Goal: Task Accomplishment & Management: Complete application form

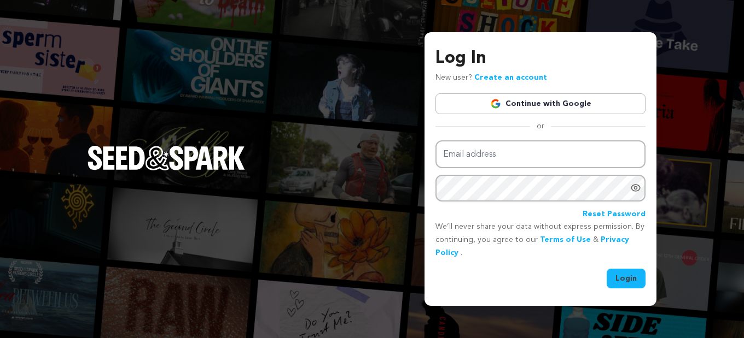
click at [537, 103] on link "Continue with Google" at bounding box center [540, 103] width 210 height 21
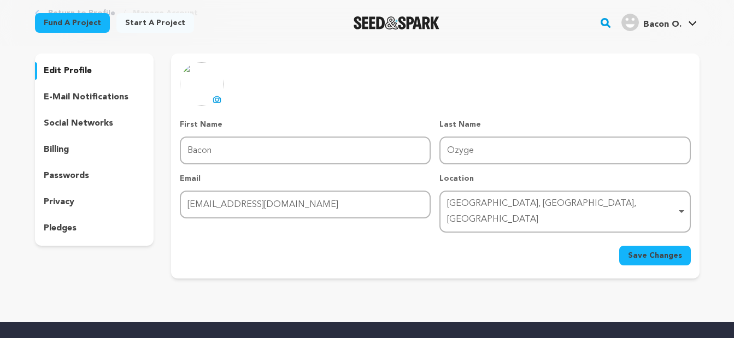
scroll to position [59, 0]
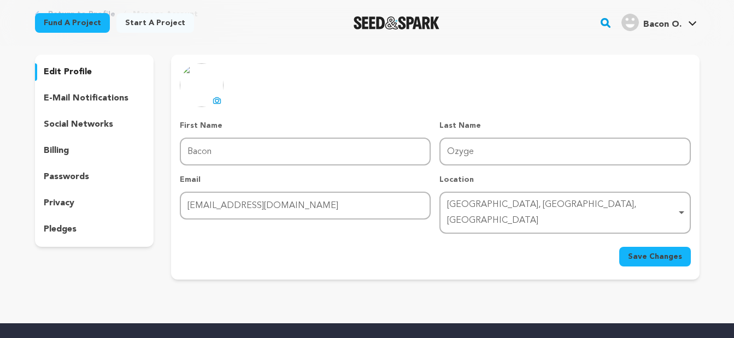
click at [81, 69] on p "edit profile" at bounding box center [68, 72] width 48 height 13
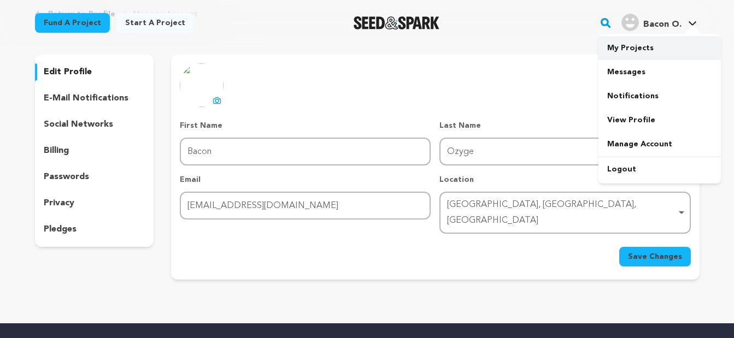
click at [649, 50] on link "My Projects" at bounding box center [660, 48] width 122 height 24
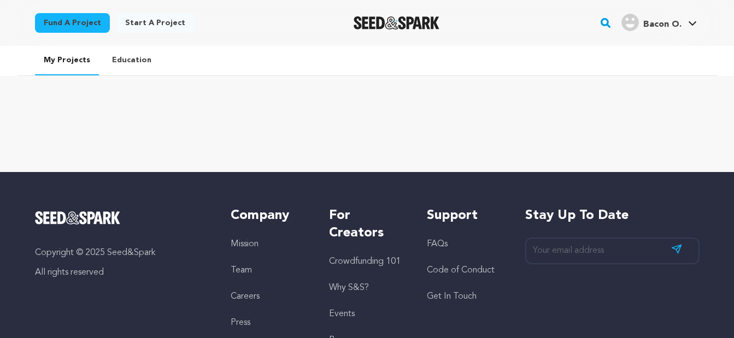
click at [165, 28] on link "Start a project" at bounding box center [155, 23] width 78 height 20
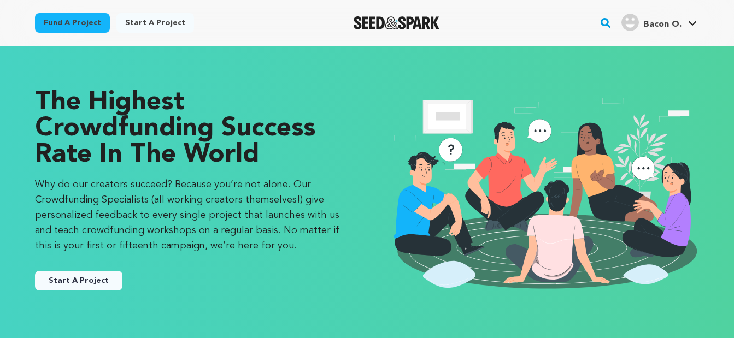
click at [83, 276] on button "Start A Project" at bounding box center [78, 281] width 87 height 20
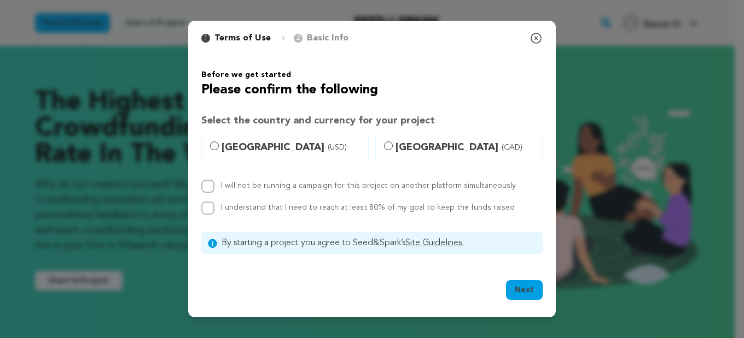
click at [417, 151] on span "Canada (CAD)" at bounding box center [465, 147] width 140 height 15
click at [393, 150] on input "Canada (CAD)" at bounding box center [388, 146] width 9 height 9
radio input "true"
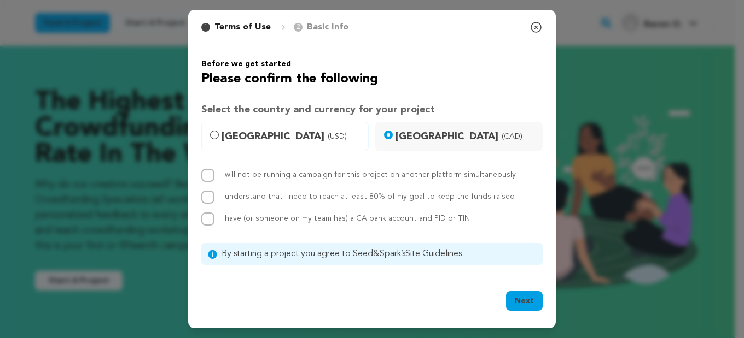
click at [317, 175] on label "I will not be running a campaign for this project on another platform simultane…" at bounding box center [368, 175] width 295 height 8
click at [214, 175] on input "I will not be running a campaign for this project on another platform simultane…" at bounding box center [207, 175] width 13 height 13
checkbox input "true"
click at [308, 193] on label "I understand that I need to reach at least 80% of my goal to keep the funds rai…" at bounding box center [368, 197] width 294 height 8
click at [214, 192] on input "I understand that I need to reach at least 80% of my goal to keep the funds rai…" at bounding box center [207, 197] width 13 height 13
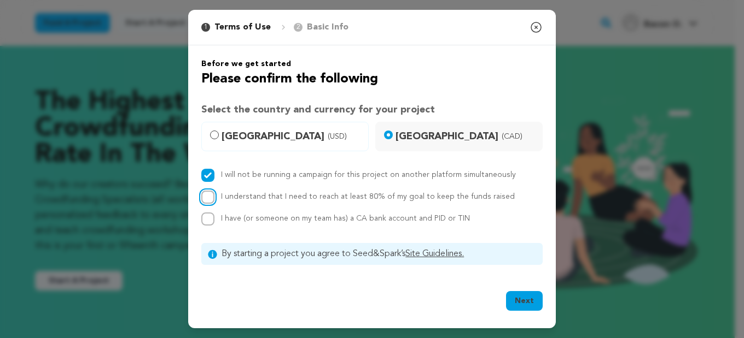
checkbox input "true"
click at [280, 216] on span "I have (or someone on my team has) a CA bank account and PID or TIN" at bounding box center [345, 219] width 249 height 8
click at [214, 216] on input "I have (or someone on my team has) a CA bank account and PID or TIN" at bounding box center [207, 219] width 13 height 13
checkbox input "true"
click at [524, 301] on button "Next" at bounding box center [524, 301] width 37 height 20
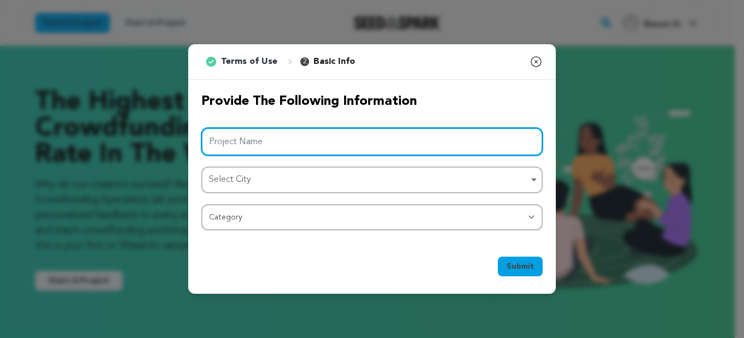
click at [230, 154] on input "Project Name" at bounding box center [371, 142] width 341 height 28
click at [267, 134] on input "Project Name" at bounding box center [371, 142] width 341 height 28
click at [267, 131] on input "Project Name" at bounding box center [371, 142] width 341 height 28
click at [226, 177] on div "Select City Remove item" at bounding box center [368, 180] width 319 height 16
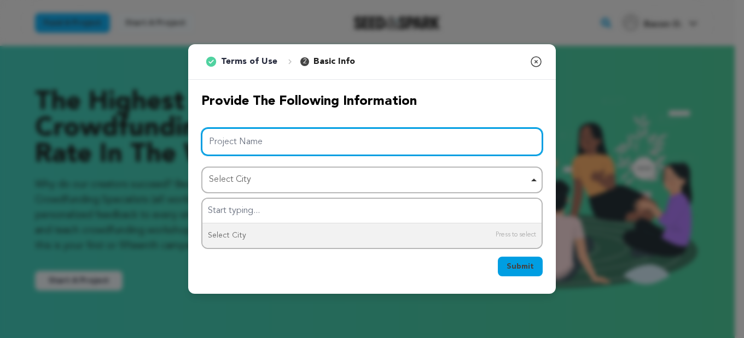
click at [254, 145] on input "Project Name" at bounding box center [371, 142] width 341 height 28
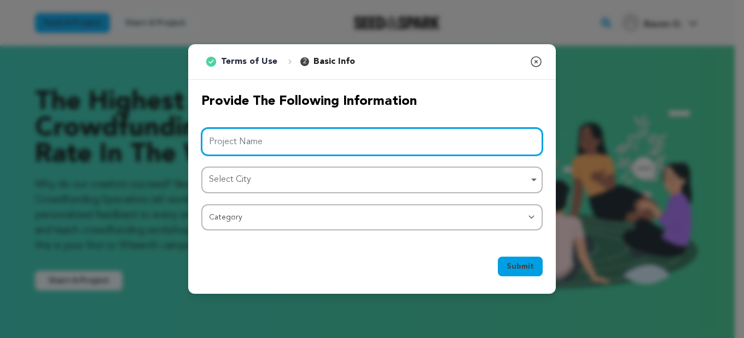
click at [257, 141] on input "Project Name" at bounding box center [371, 142] width 341 height 28
paste input "upholstery cleaning [GEOGRAPHIC_DATA]"
click at [257, 180] on div "Select City Remove item" at bounding box center [368, 180] width 319 height 16
type input "upholstery cleaning [GEOGRAPHIC_DATA]"
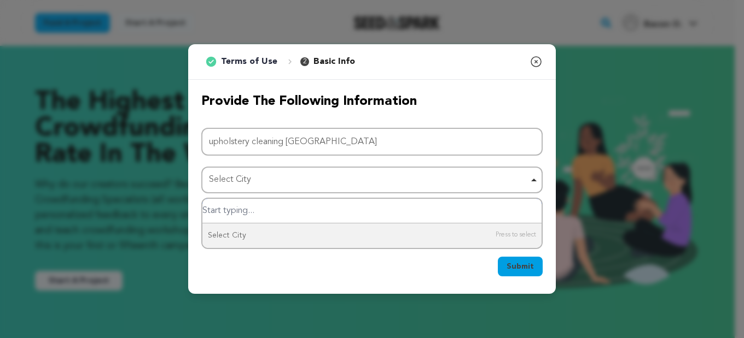
click at [535, 178] on div "Select City Remove item" at bounding box center [372, 180] width 330 height 20
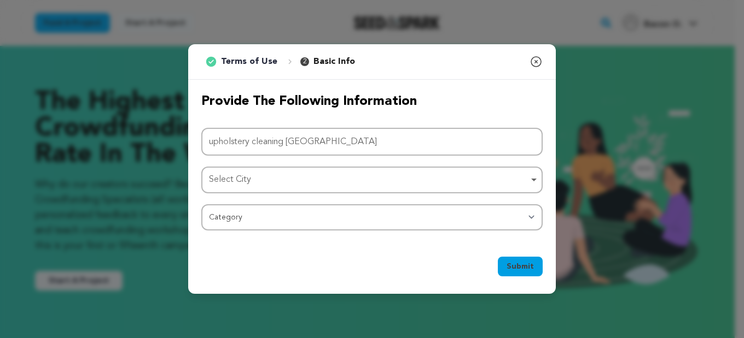
click at [535, 178] on div "Select City Remove item" at bounding box center [372, 180] width 330 height 20
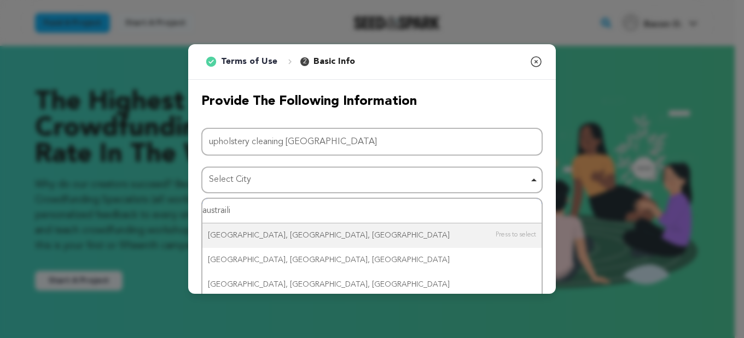
type input "austrailia"
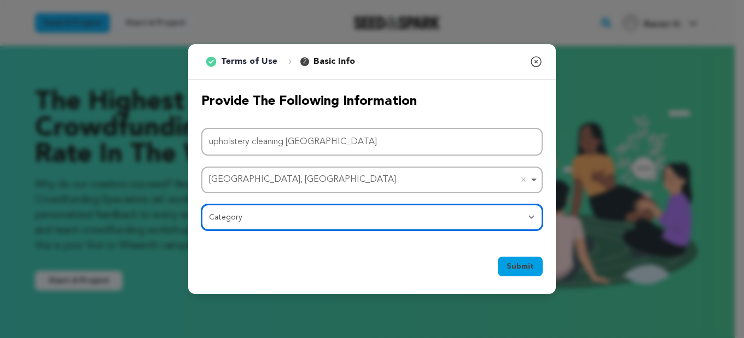
click at [279, 217] on select "Category Film Feature Film Short Series Film Festival Company Music Video VR Ex…" at bounding box center [371, 217] width 341 height 26
select select "382"
click at [201, 204] on select "Category Film Feature Film Short Series Film Festival Company Music Video VR Ex…" at bounding box center [371, 217] width 341 height 26
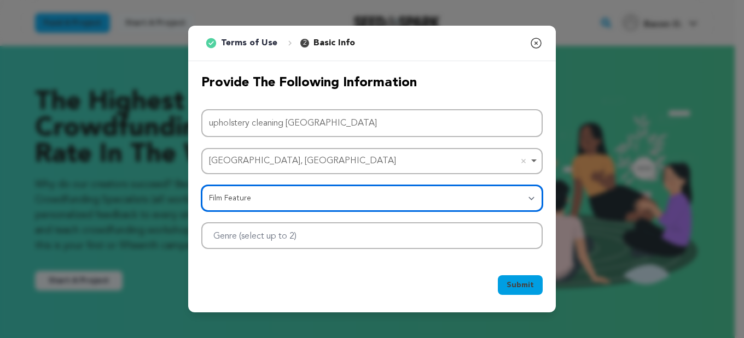
click at [340, 238] on div at bounding box center [371, 236] width 341 height 27
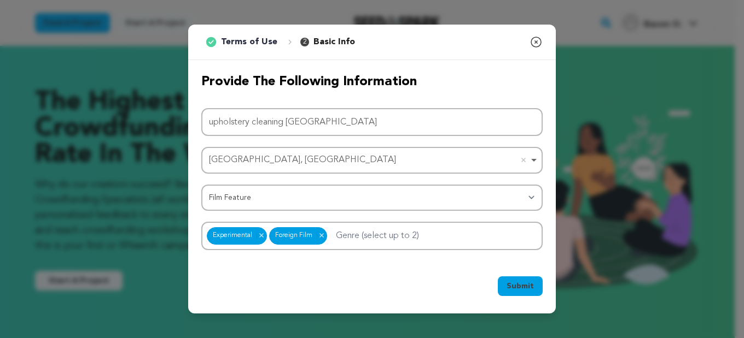
click at [529, 291] on span "Submit" at bounding box center [519, 286] width 27 height 11
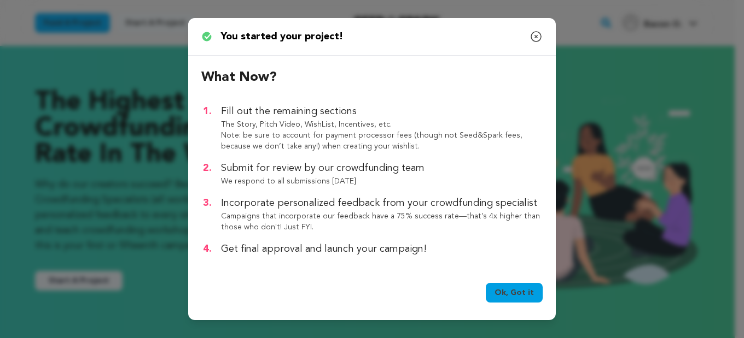
click at [510, 289] on link "Ok, Got it" at bounding box center [513, 293] width 57 height 20
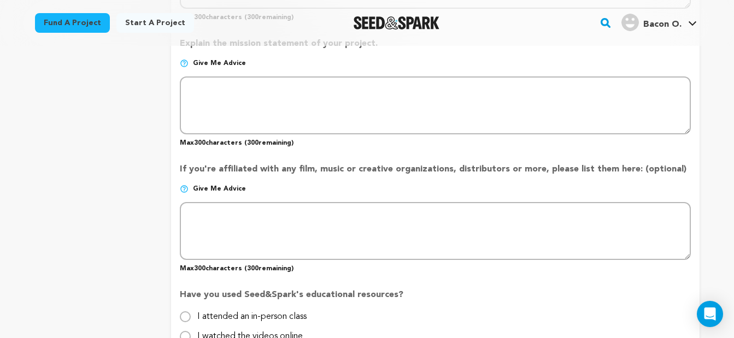
scroll to position [863, 0]
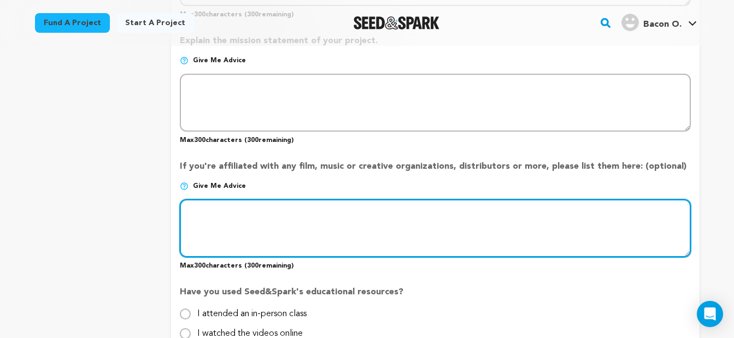
click at [333, 206] on textarea at bounding box center [435, 229] width 511 height 58
paste textarea "That wine stain from last [DATE]? The mystery dent that won’t pop back up? The …"
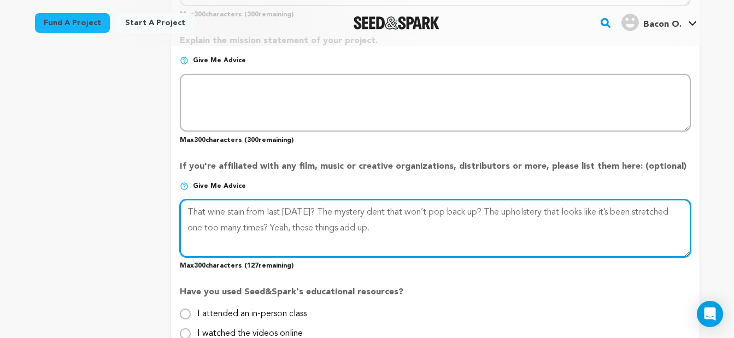
type textarea "That wine stain from last [DATE]? The mystery dent that won’t pop back up? The …"
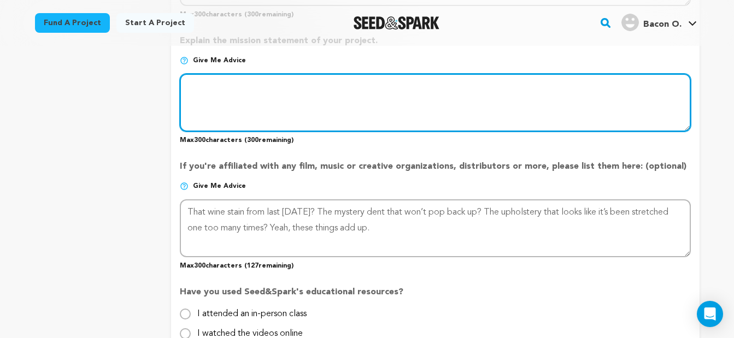
paste textarea "[URL][DOMAIN_NAME]"
click at [283, 123] on textarea at bounding box center [435, 103] width 511 height 58
type textarea "[URL][DOMAIN_NAME]"
drag, startPoint x: 300, startPoint y: 123, endPoint x: 292, endPoint y: 124, distance: 7.7
click at [296, 124] on textarea at bounding box center [435, 103] width 511 height 58
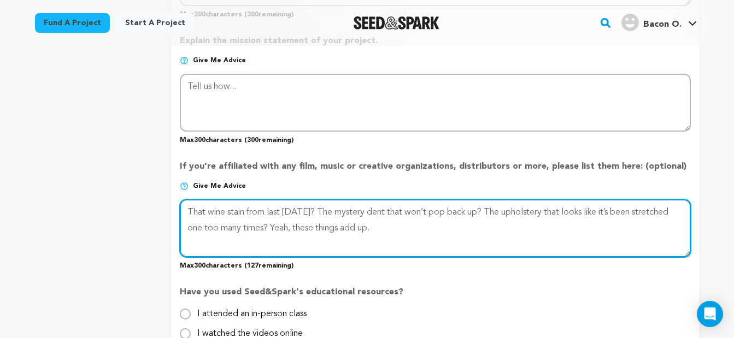
click at [394, 237] on textarea at bounding box center [435, 229] width 511 height 58
paste textarea "[URL][DOMAIN_NAME]"
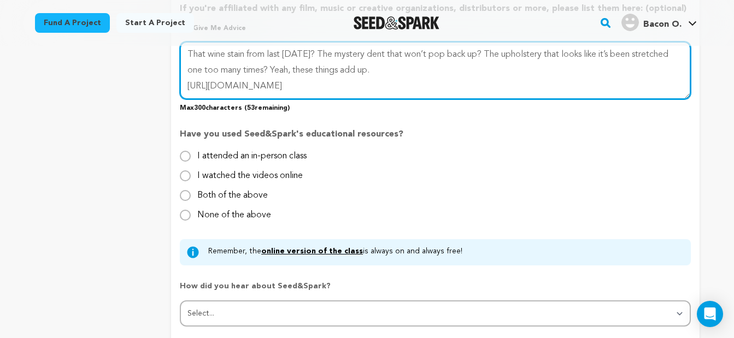
scroll to position [1003, 0]
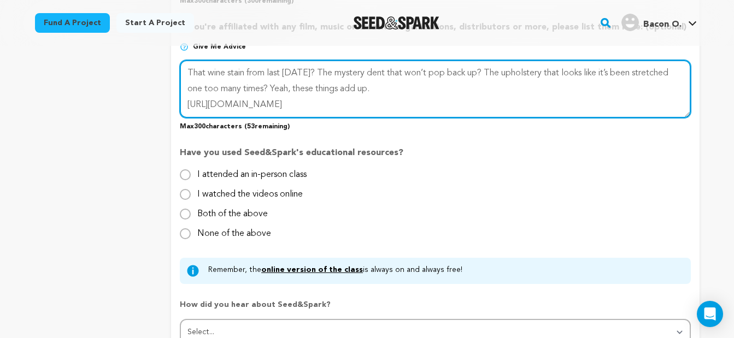
type textarea "That wine stain from last [DATE]? The mystery dent that won’t pop back up? The …"
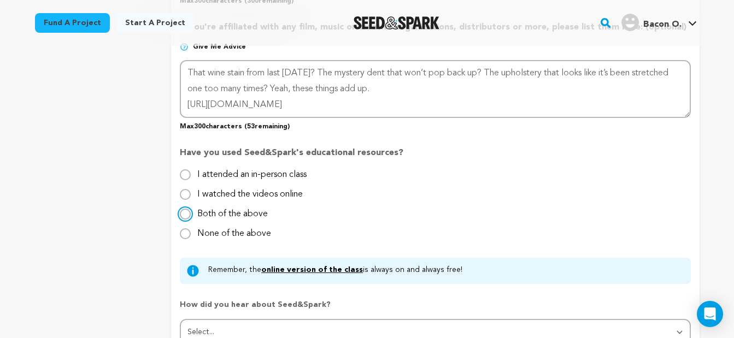
click at [187, 214] on input "Both of the above" at bounding box center [185, 214] width 11 height 11
radio input "true"
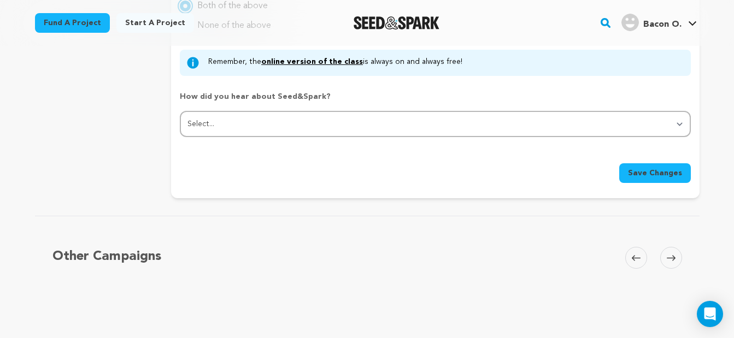
scroll to position [1170, 0]
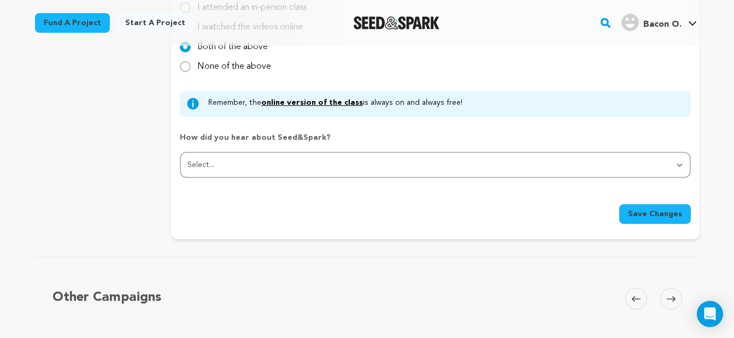
click at [651, 218] on span "Save Changes" at bounding box center [655, 214] width 54 height 11
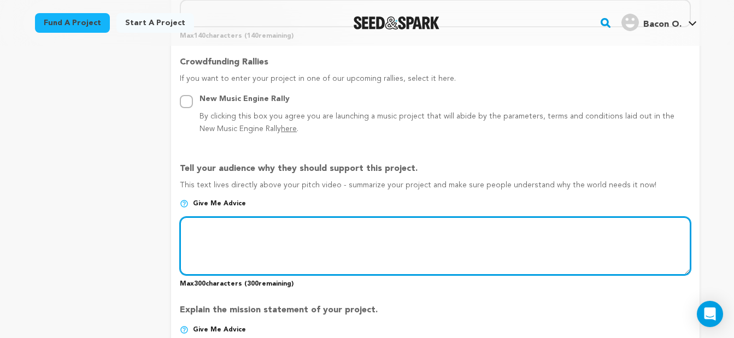
click at [243, 237] on textarea at bounding box center [435, 246] width 511 height 58
paste textarea "[URL][DOMAIN_NAME]"
type textarea "h"
paste textarea "We get it. Letting go of a trusty old sofa isn’t easy."
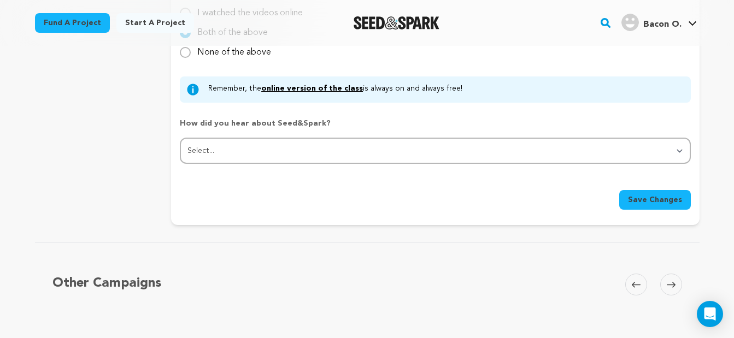
scroll to position [1207, 0]
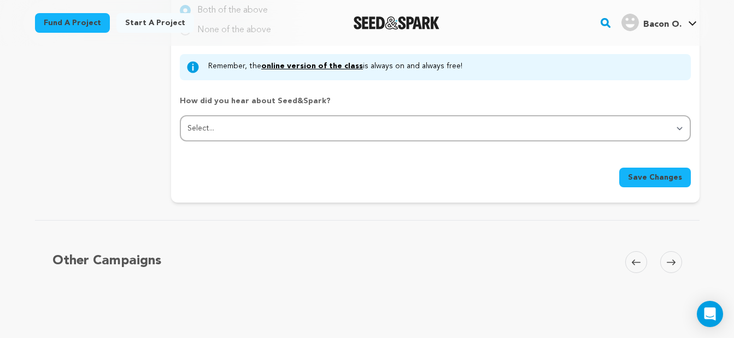
type textarea "We get it. Letting go of a trusty old sofa isn’t easy."
click at [659, 173] on span "Save Changes" at bounding box center [655, 177] width 54 height 11
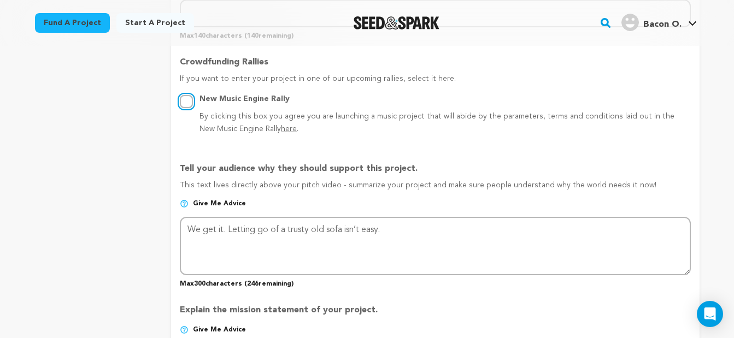
click at [188, 102] on input "New Music Engine Rally By clicking this box you agree you are launching a music…" at bounding box center [186, 101] width 13 height 13
radio input "true"
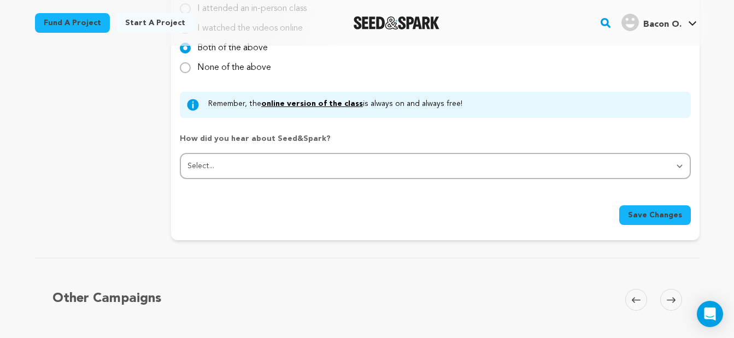
scroll to position [1166, 0]
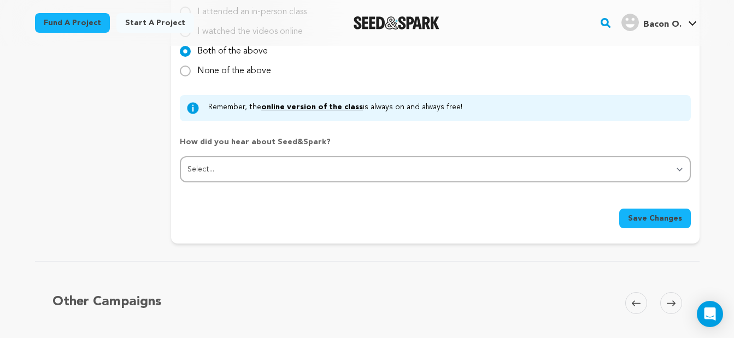
click at [664, 222] on span "Save Changes" at bounding box center [655, 218] width 54 height 11
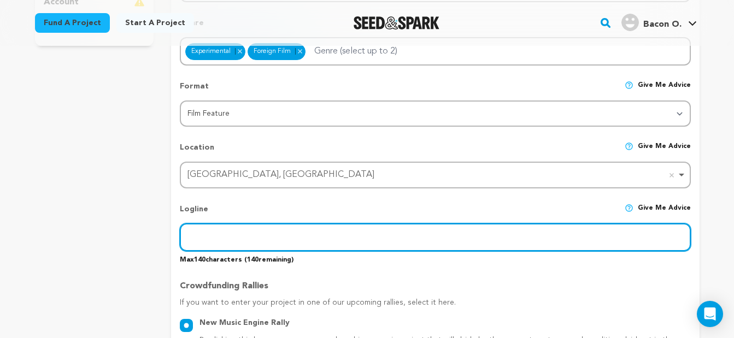
scroll to position [354, 0]
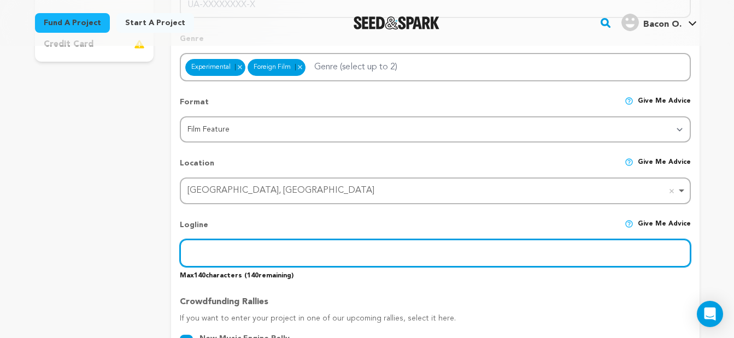
paste input "upholstery cleaning [GEOGRAPHIC_DATA]"
type input "upholstery cleaning [GEOGRAPHIC_DATA]"
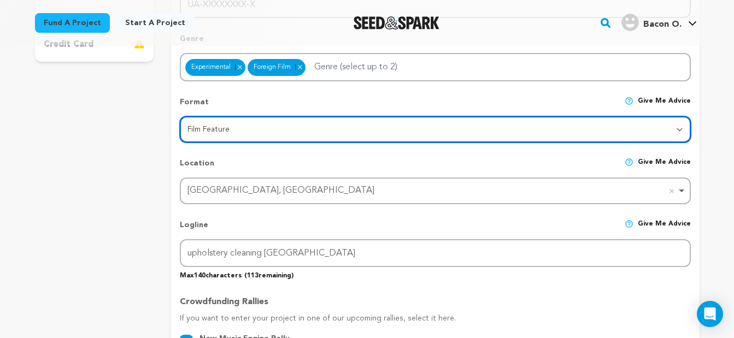
click at [252, 125] on select "Category Film Feature Film Short Series VR Experience Film Festival Company Mus…" at bounding box center [435, 129] width 511 height 26
select select "10887"
click at [180, 117] on select "Category Film Feature Film Short Series VR Experience Film Festival Company Mus…" at bounding box center [435, 129] width 511 height 26
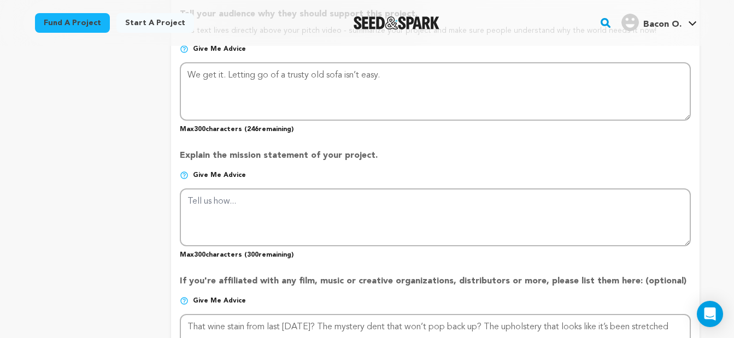
scroll to position [752, 0]
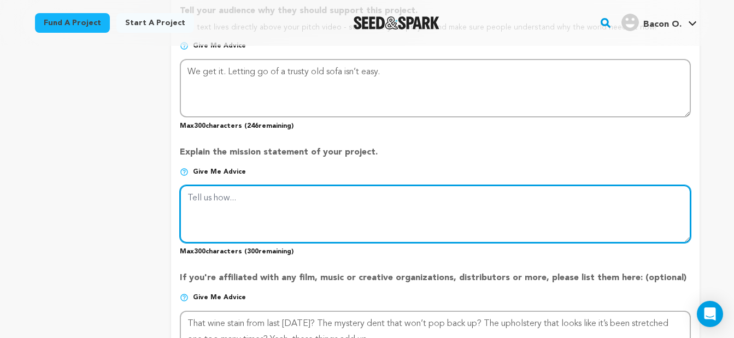
click at [519, 217] on textarea at bounding box center [435, 214] width 511 height 58
paste textarea "We get it. Letting go of a trusty old sofa isn’t easy. It’s been there through …"
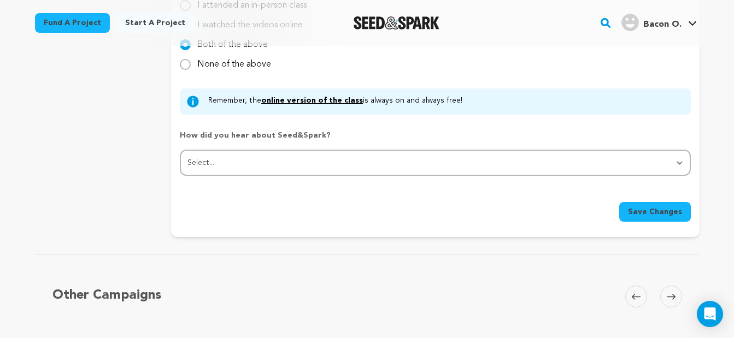
scroll to position [1169, 0]
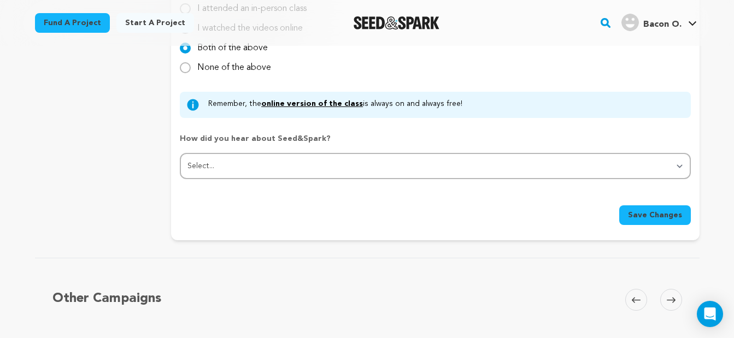
type textarea "We get it. Letting go of a trusty old sofa isn’t easy. It’s been there through …"
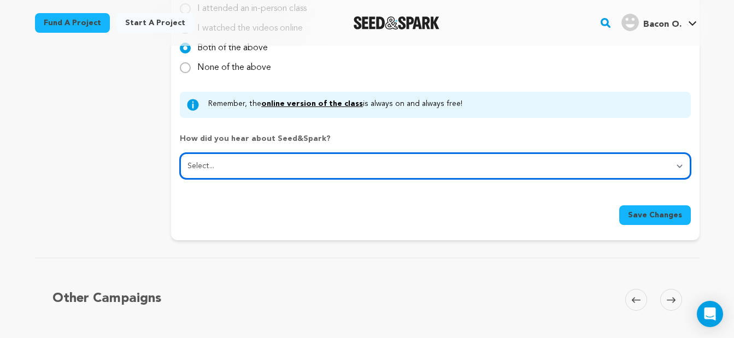
click at [680, 167] on select "Select... From a friend Social media Film festival or film organization Took an…" at bounding box center [435, 166] width 511 height 26
select select "2"
click at [180, 154] on select "Select... From a friend Social media Film festival or film organization Took an…" at bounding box center [435, 166] width 511 height 26
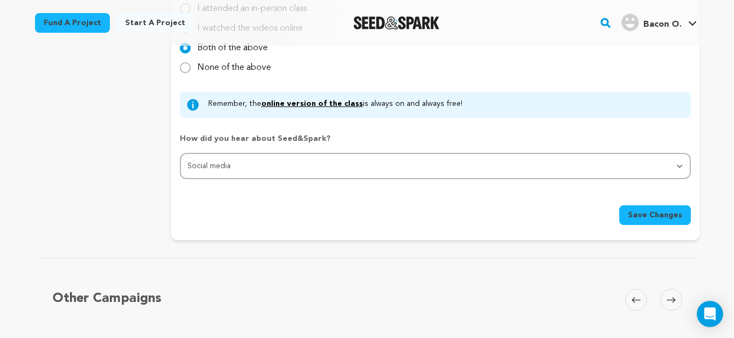
click at [662, 210] on span "Save Changes" at bounding box center [655, 215] width 54 height 11
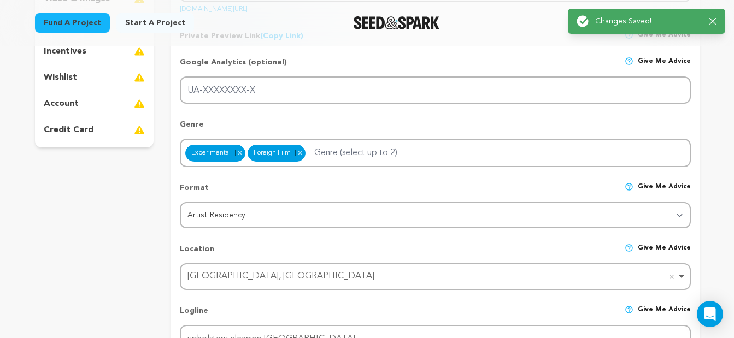
scroll to position [0, 0]
